Goal: Find specific page/section: Find specific page/section

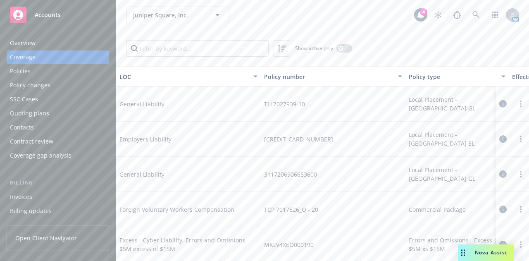
click at [260, 5] on div "Juniper Square, Inc. [GEOGRAPHIC_DATA], Inc. 4 AM" at bounding box center [322, 15] width 413 height 30
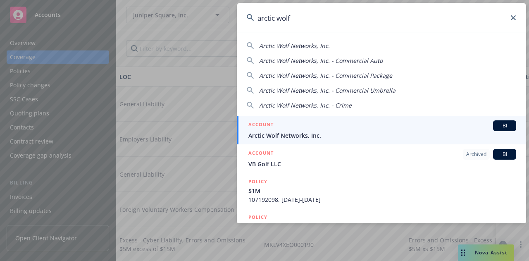
type input "arctic wolf"
click at [299, 135] on span "Arctic Wolf Networks, Inc." at bounding box center [382, 135] width 268 height 9
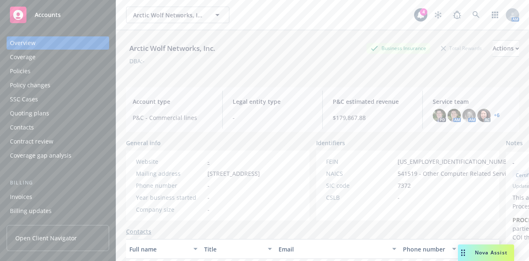
click at [47, 69] on div "Policies" at bounding box center [58, 70] width 96 height 13
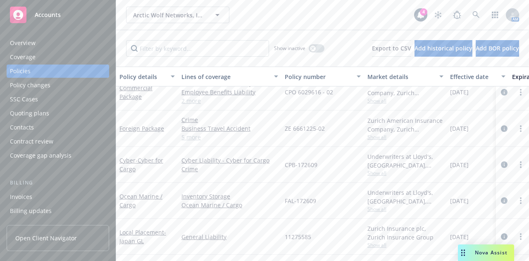
scroll to position [847, 97]
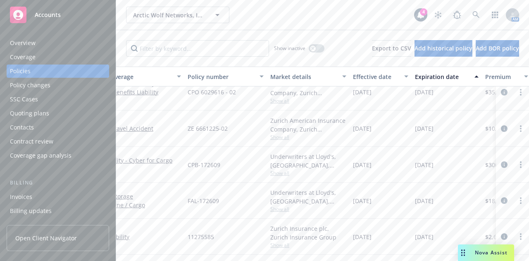
click at [285, 23] on div "Arctic Wolf Networks, Inc. Arctic Wolf Networks, Inc." at bounding box center [270, 15] width 288 height 17
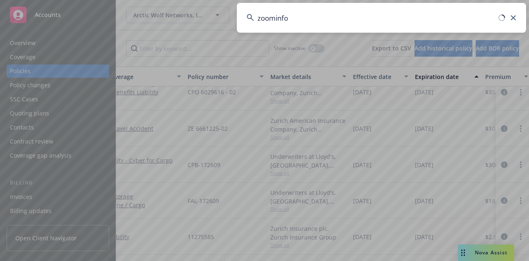
type input "zoominfo"
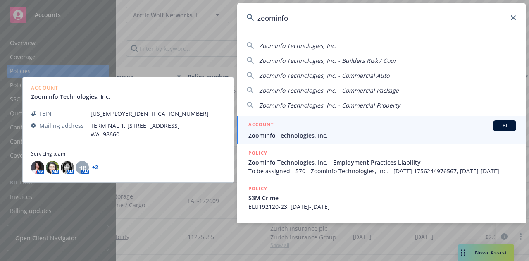
drag, startPoint x: 298, startPoint y: 137, endPoint x: 279, endPoint y: 131, distance: 20.0
click at [279, 131] on div "ACCOUNT BI ZoomInfo Technologies, Inc." at bounding box center [382, 129] width 268 height 19
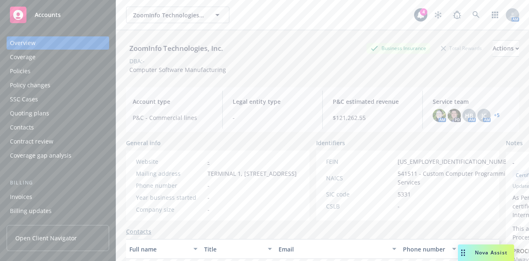
click at [63, 76] on div "Policies" at bounding box center [58, 70] width 96 height 13
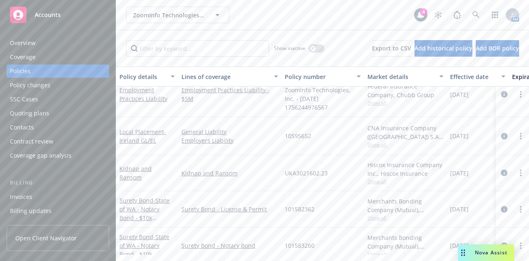
scroll to position [621, 0]
